Goal: Complete application form

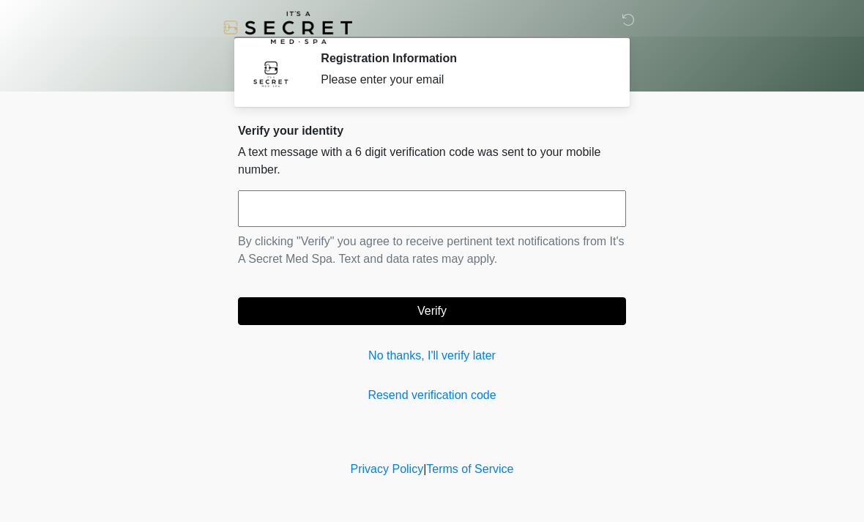
click at [424, 360] on link "No thanks, I'll verify later" at bounding box center [432, 356] width 388 height 18
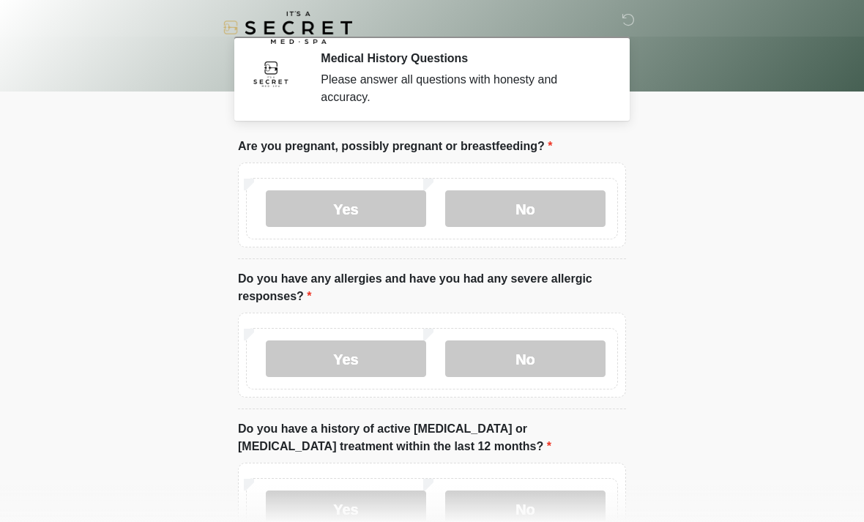
click at [513, 209] on label "No" at bounding box center [525, 208] width 160 height 37
click at [514, 366] on label "No" at bounding box center [525, 358] width 160 height 37
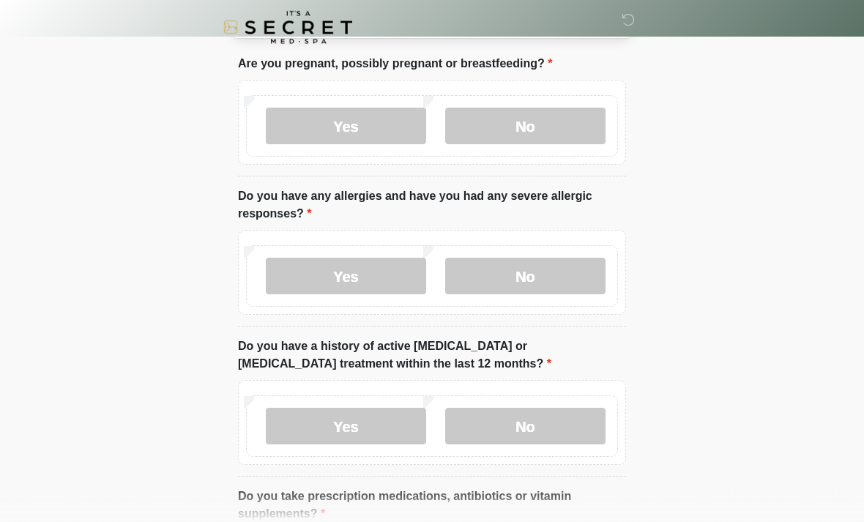
scroll to position [84, 0]
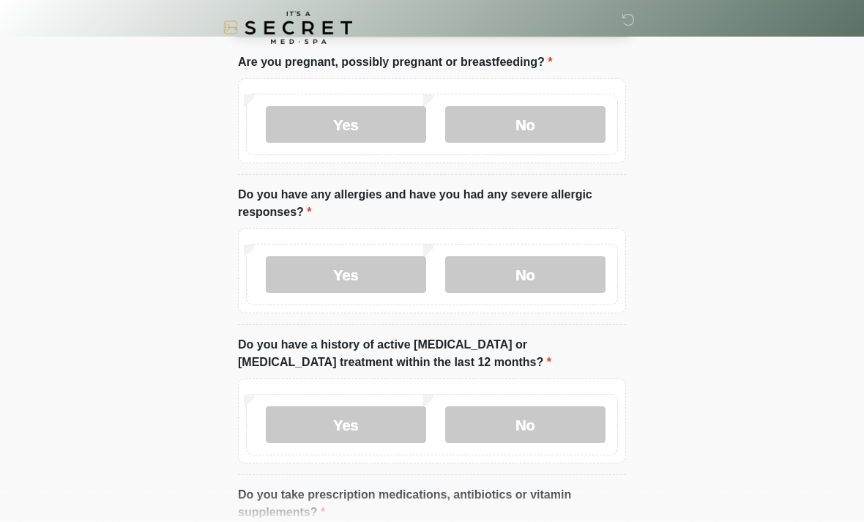
click at [546, 416] on label "No" at bounding box center [525, 424] width 160 height 37
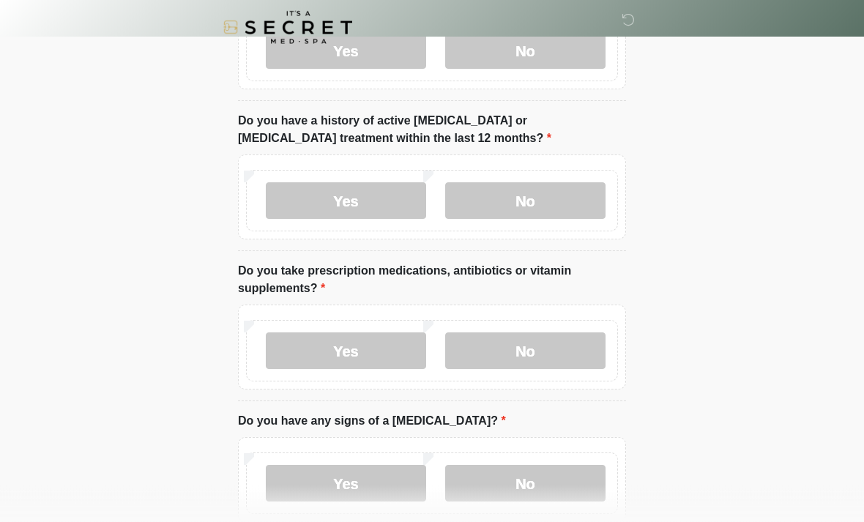
scroll to position [308, 0]
click at [367, 351] on label "Yes" at bounding box center [346, 350] width 160 height 37
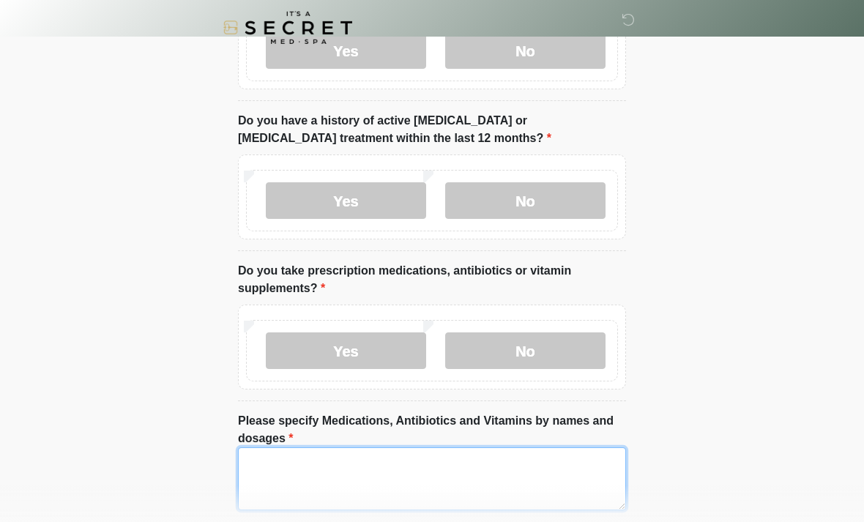
click at [354, 473] on textarea "Please specify Medications, Antibiotics and Vitamins by names and dosages" at bounding box center [432, 478] width 388 height 63
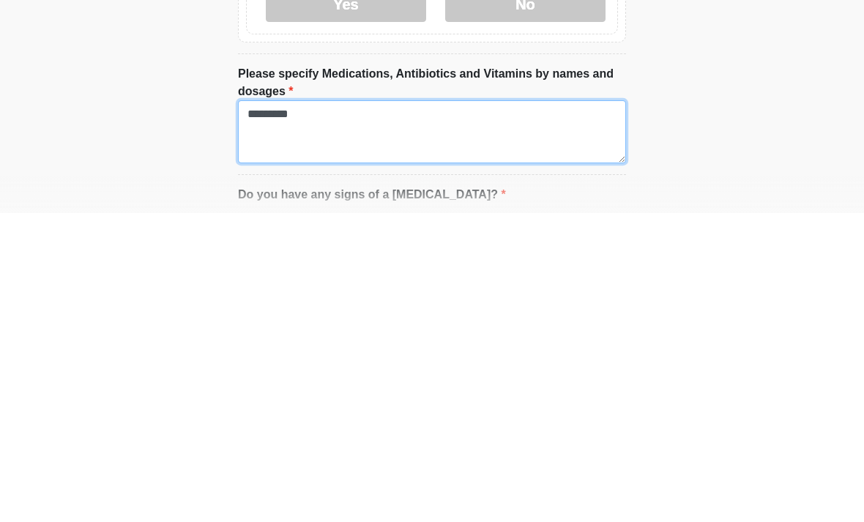
click at [277, 409] on textarea "********" at bounding box center [432, 440] width 388 height 63
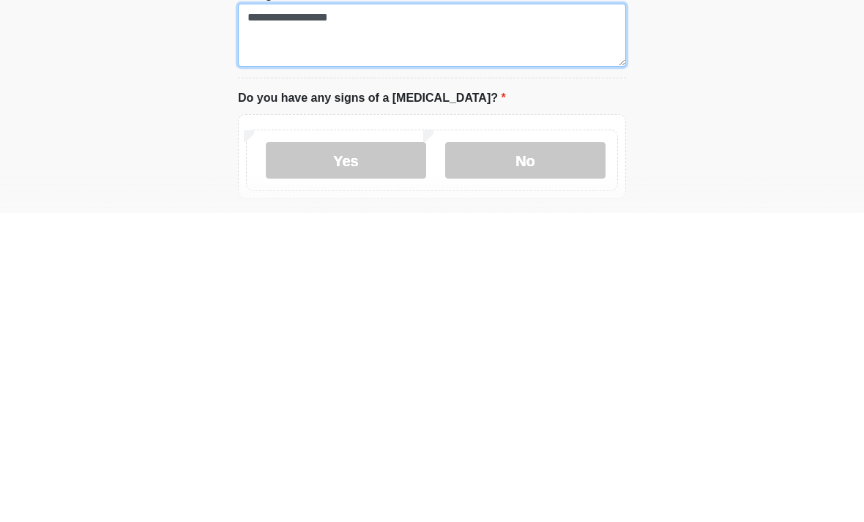
scroll to position [450, 0]
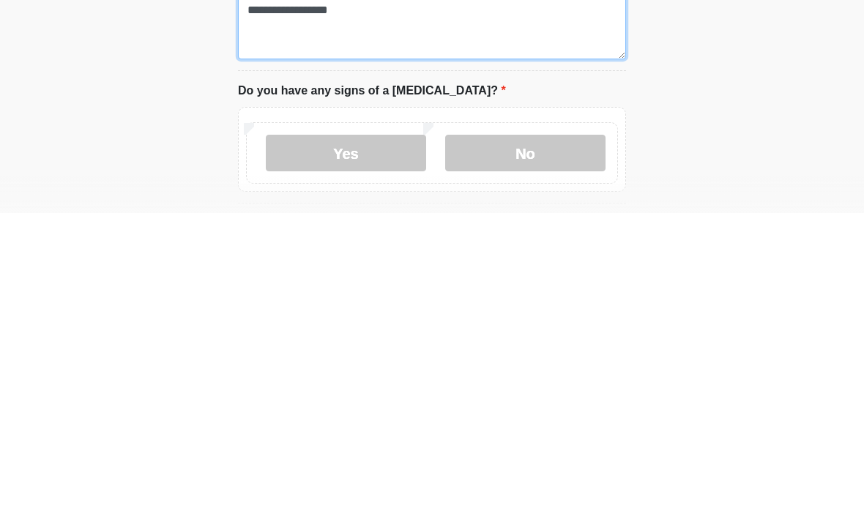
type textarea "**********"
click at [571, 444] on label "No" at bounding box center [525, 462] width 160 height 37
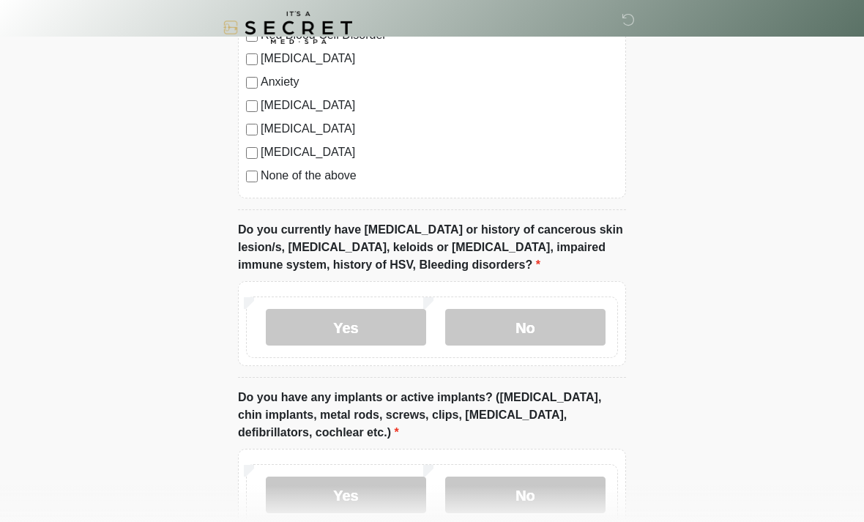
scroll to position [1121, 0]
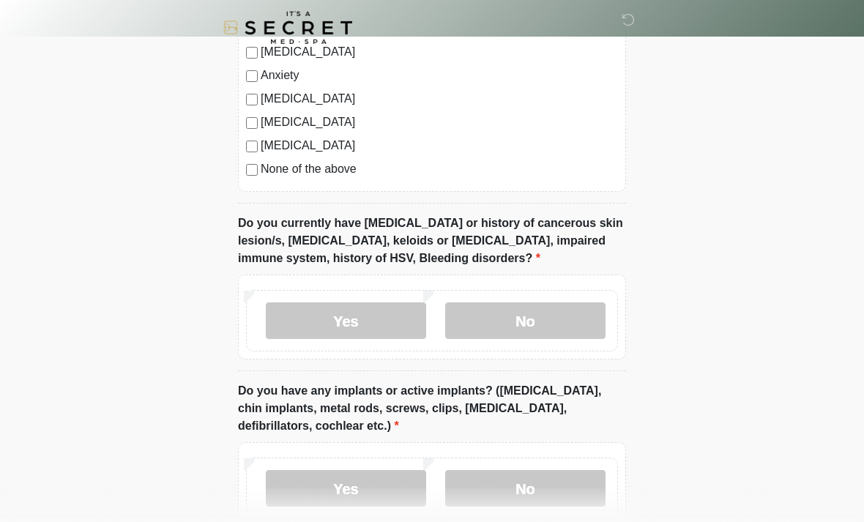
click at [351, 319] on label "Yes" at bounding box center [346, 320] width 160 height 37
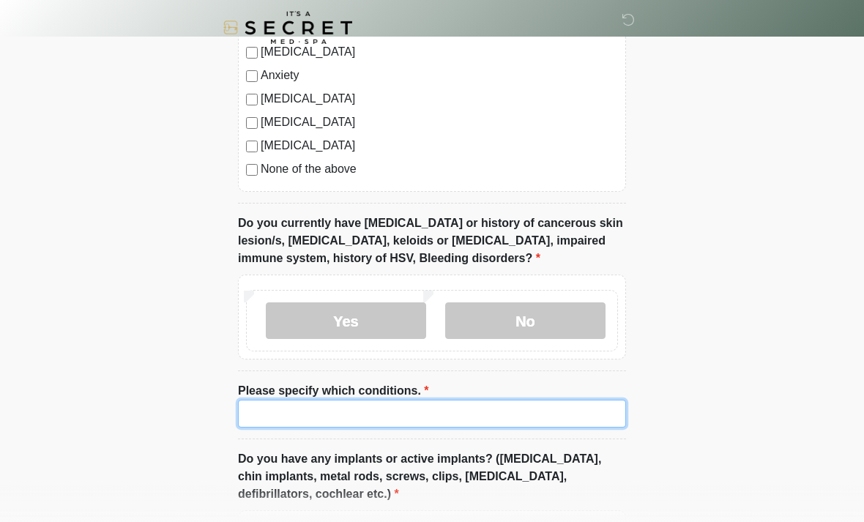
click at [405, 403] on input "Please specify which conditions." at bounding box center [432, 414] width 388 height 28
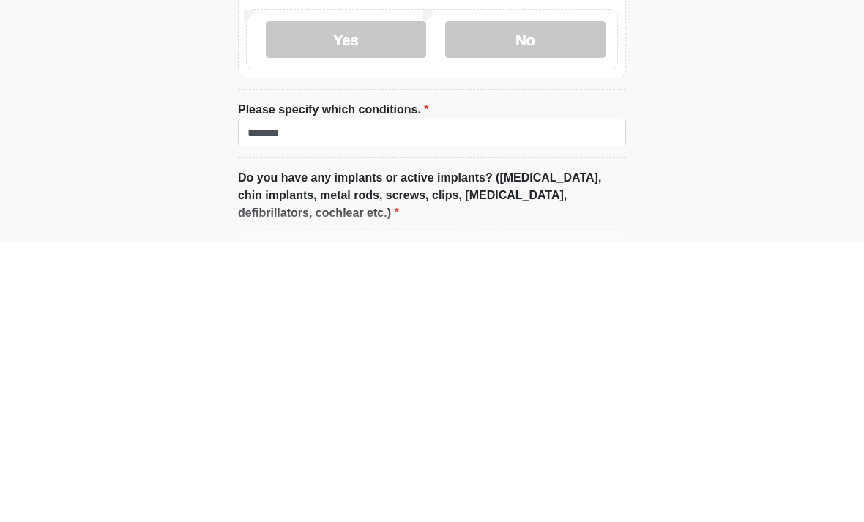
scroll to position [1402, 0]
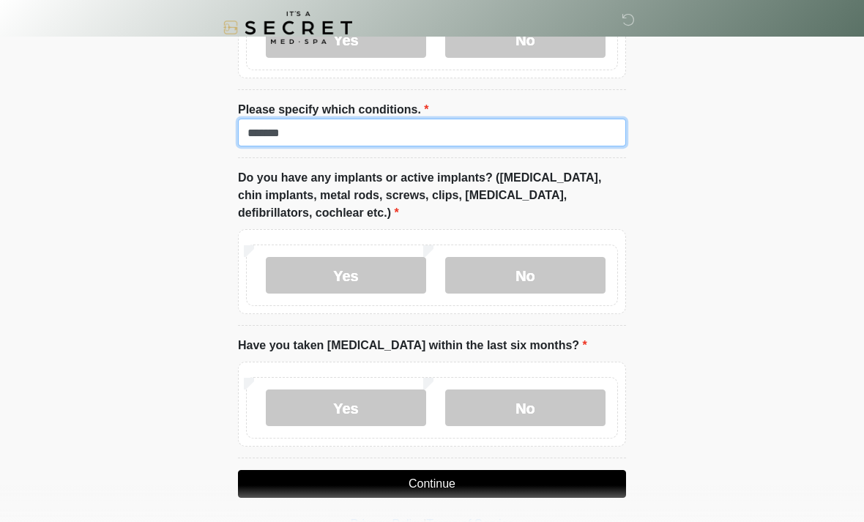
type input "*******"
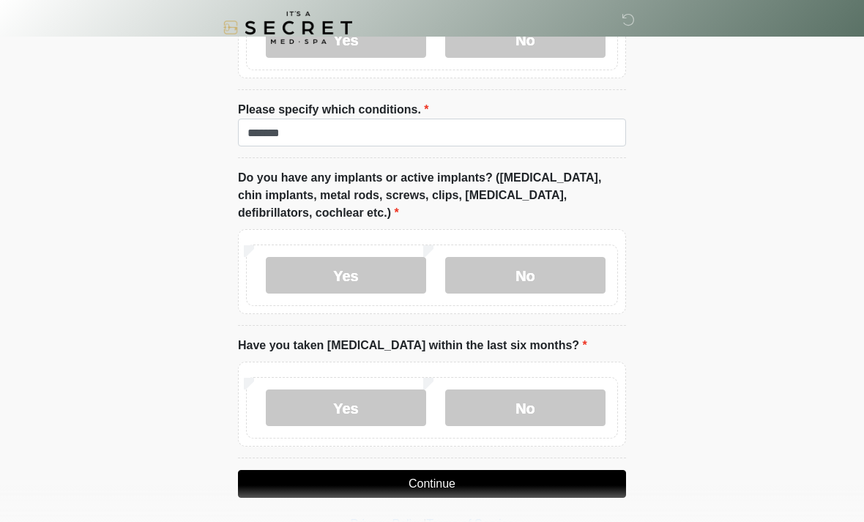
click at [494, 288] on label "No" at bounding box center [525, 275] width 160 height 37
click at [526, 403] on label "No" at bounding box center [525, 407] width 160 height 37
click at [498, 487] on button "Continue" at bounding box center [432, 484] width 388 height 28
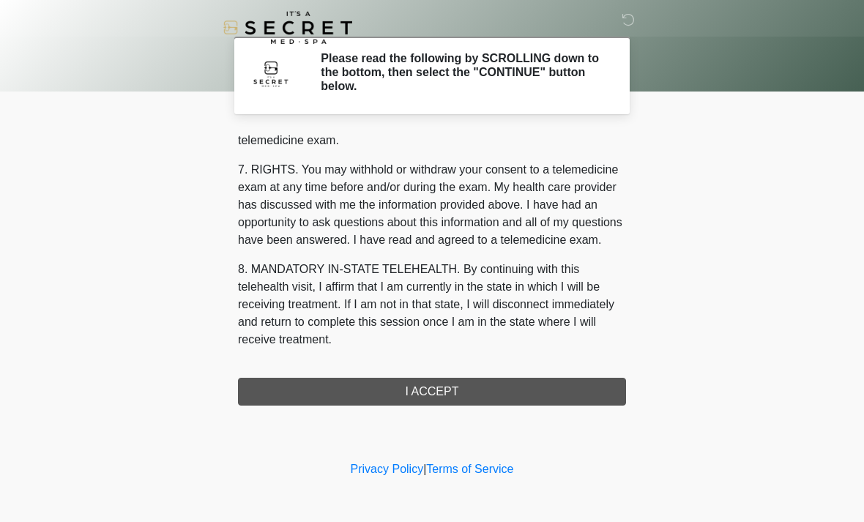
scroll to position [620, 0]
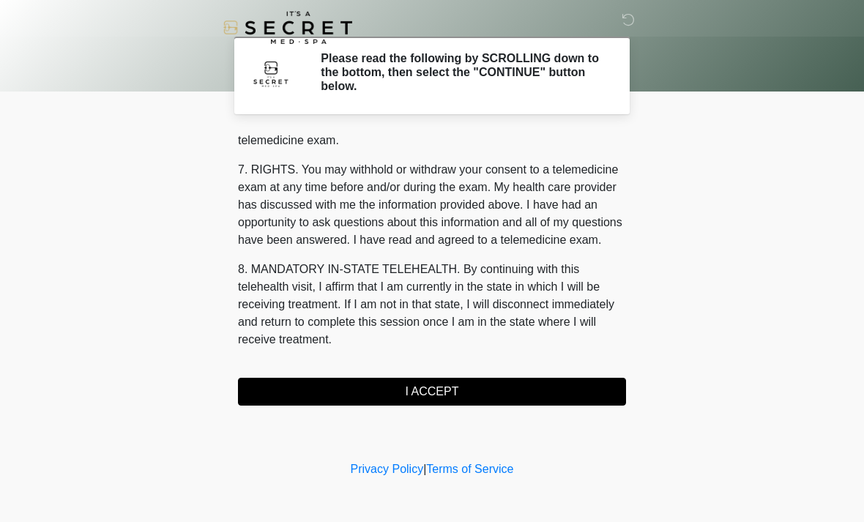
click at [473, 391] on button "I ACCEPT" at bounding box center [432, 392] width 388 height 28
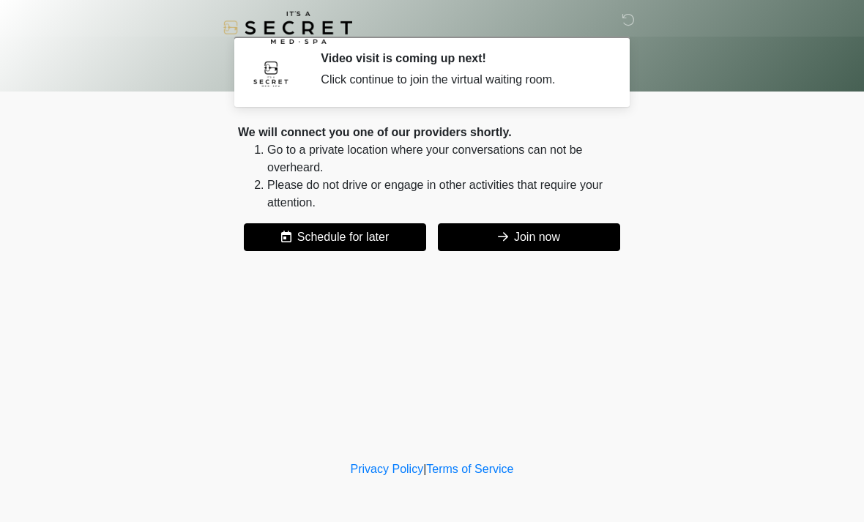
click at [520, 242] on button "Join now" at bounding box center [529, 237] width 182 height 28
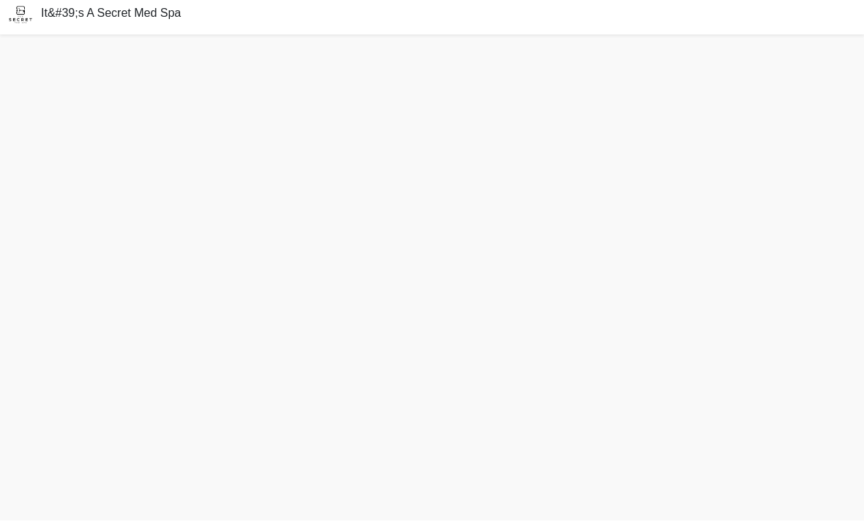
scroll to position [51, 0]
